Goal: Task Accomplishment & Management: Manage account settings

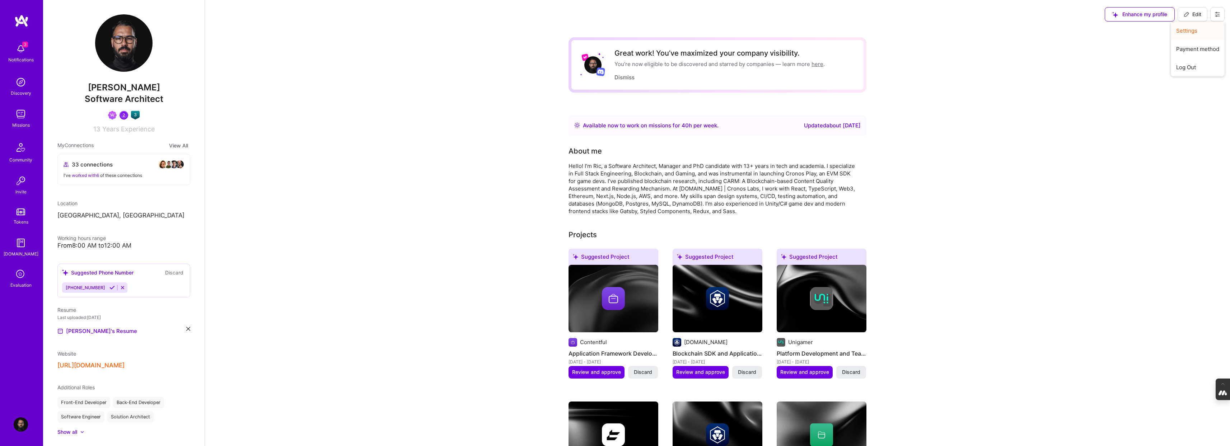
click at [1189, 29] on button "Settings" at bounding box center [1198, 31] width 54 height 18
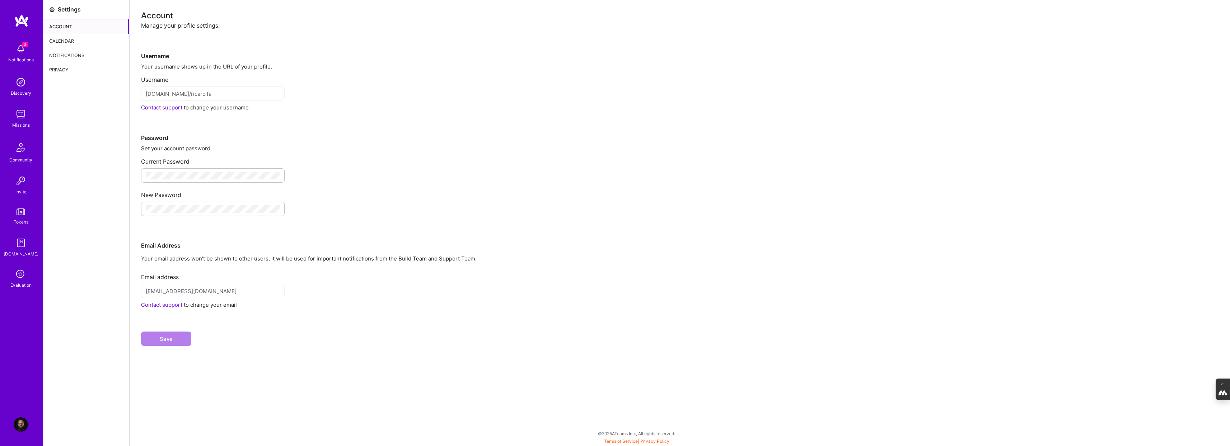
click at [65, 39] on div "Calendar" at bounding box center [86, 41] width 86 height 14
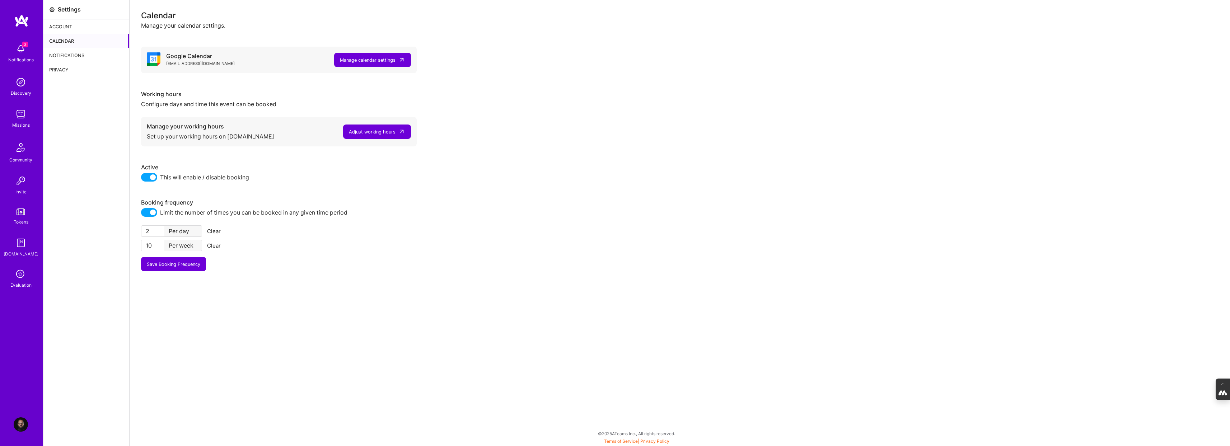
click at [19, 420] on img at bounding box center [21, 425] width 14 height 14
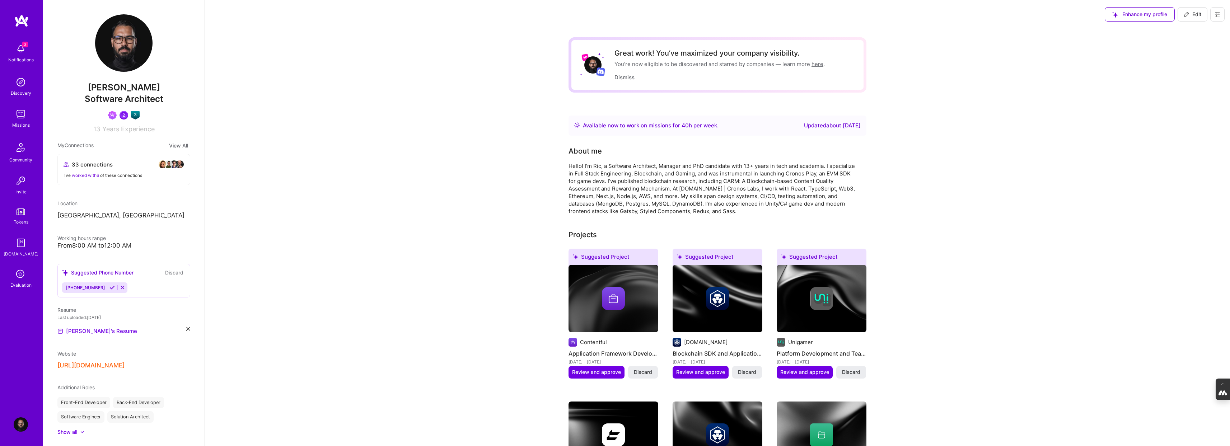
click at [1218, 15] on icon at bounding box center [1218, 14] width 6 height 6
click at [1192, 70] on button "Log Out" at bounding box center [1198, 67] width 54 height 18
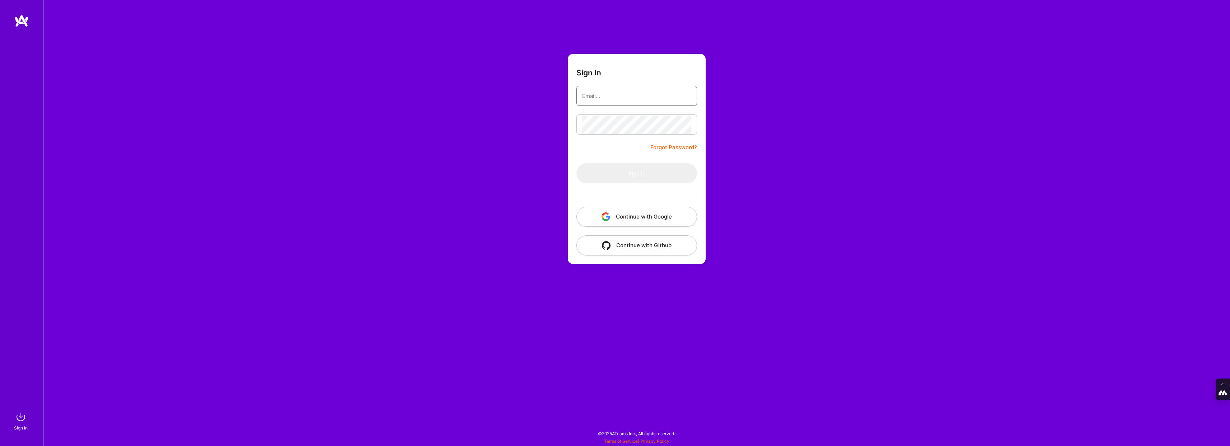
click at [593, 97] on input "email" at bounding box center [636, 96] width 109 height 18
type input "tanya@a.team"
click at [628, 220] on button "Continue with Google" at bounding box center [637, 217] width 121 height 20
